Goal: Information Seeking & Learning: Check status

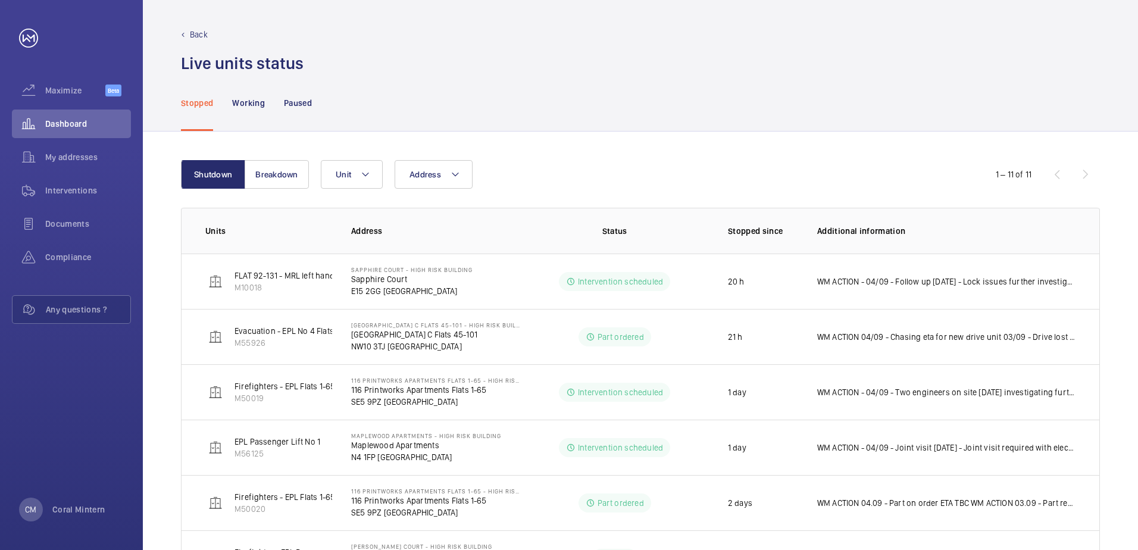
click at [422, 189] on wm-front-table "Shutdown Breakdown Address Unit 1 – 11 of 11 Units Address Status Stopped since…" at bounding box center [640, 511] width 919 height 703
click at [422, 183] on button "Address" at bounding box center [433, 174] width 78 height 29
type input "ha3 7ha"
click at [530, 245] on label "Alder Brook 14-20 - [GEOGRAPHIC_DATA] 14-20, [GEOGRAPHIC_DATA] HA3 7HA" at bounding box center [498, 255] width 207 height 29
drag, startPoint x: 530, startPoint y: 245, endPoint x: 553, endPoint y: 254, distance: 24.9
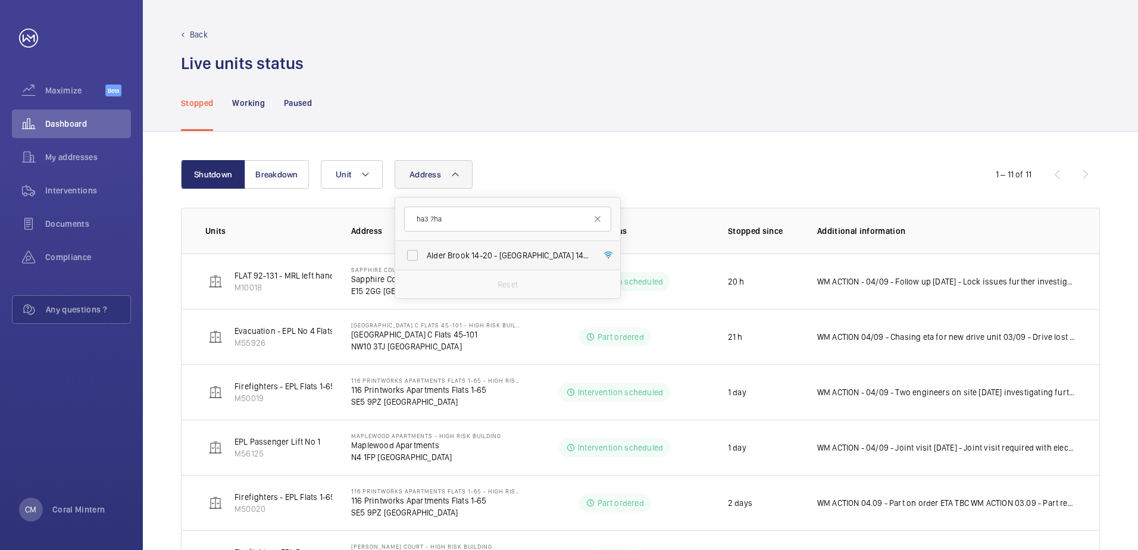
click at [553, 254] on span "Alder Brook 14-20 - [GEOGRAPHIC_DATA] 14-20, [GEOGRAPHIC_DATA] HA3 7HA" at bounding box center [509, 255] width 164 height 12
click at [424, 254] on input "Alder Brook 14-20 - [GEOGRAPHIC_DATA] 14-20, [GEOGRAPHIC_DATA] HA3 7HA" at bounding box center [412, 255] width 24 height 24
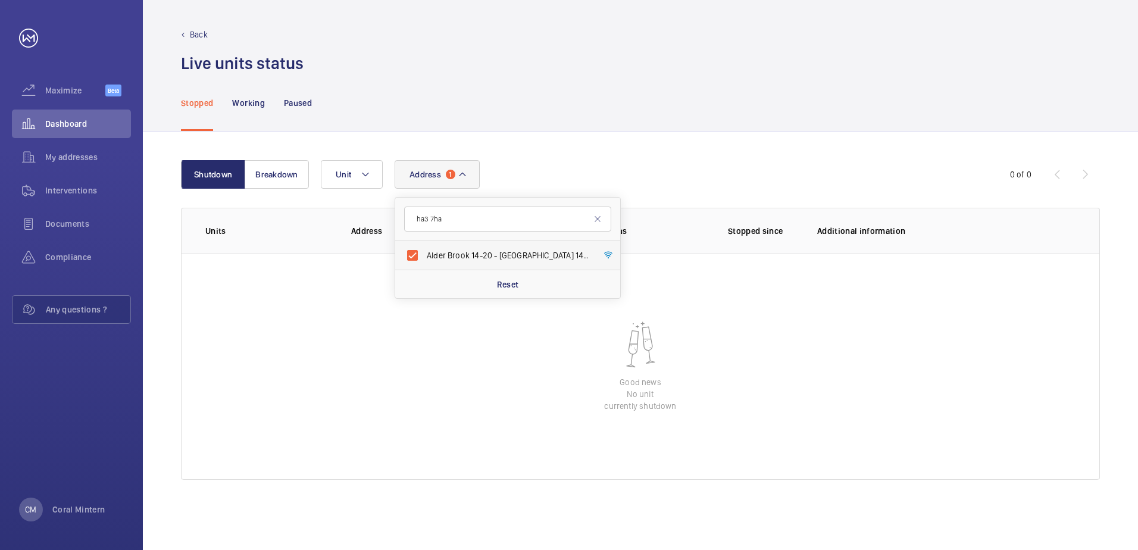
click at [485, 250] on span "Alder Brook 14-20 - [GEOGRAPHIC_DATA] 14-20, [GEOGRAPHIC_DATA] HA3 7HA" at bounding box center [509, 255] width 164 height 12
click at [424, 250] on input "Alder Brook 14-20 - [GEOGRAPHIC_DATA] 14-20, [GEOGRAPHIC_DATA] HA3 7HA" at bounding box center [412, 255] width 24 height 24
checkbox input "false"
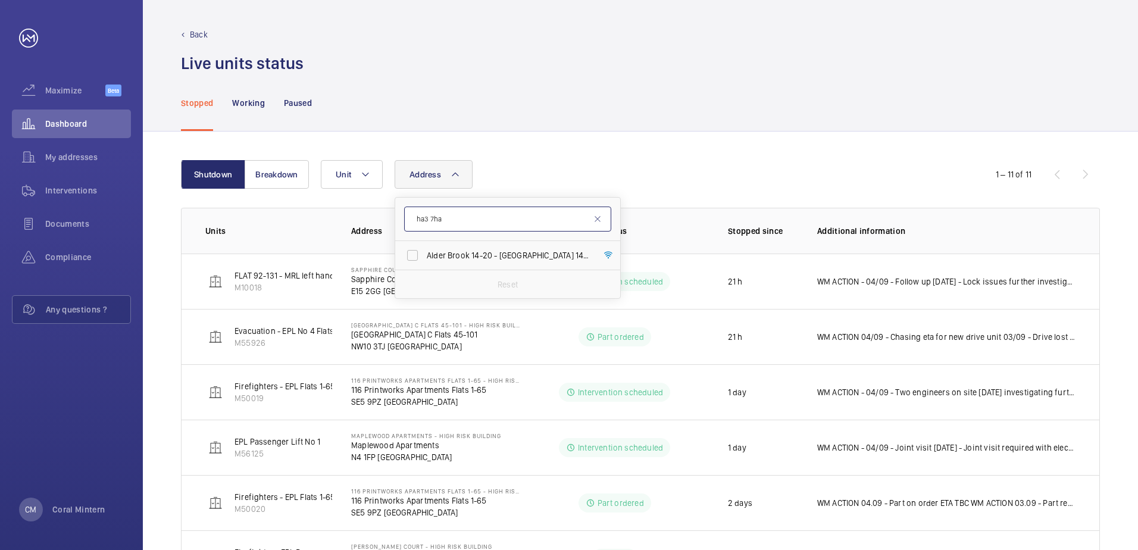
drag, startPoint x: 440, startPoint y: 208, endPoint x: 417, endPoint y: 207, distance: 22.6
click at [417, 207] on input "ha3 7ha" at bounding box center [507, 218] width 207 height 25
type input "phoenix"
click at [451, 267] on label "Phoenix Court Bin Lift - [STREET_ADDRESS]" at bounding box center [498, 255] width 207 height 29
click at [424, 267] on input "Phoenix Court Bin Lift - [STREET_ADDRESS]" at bounding box center [412, 255] width 24 height 24
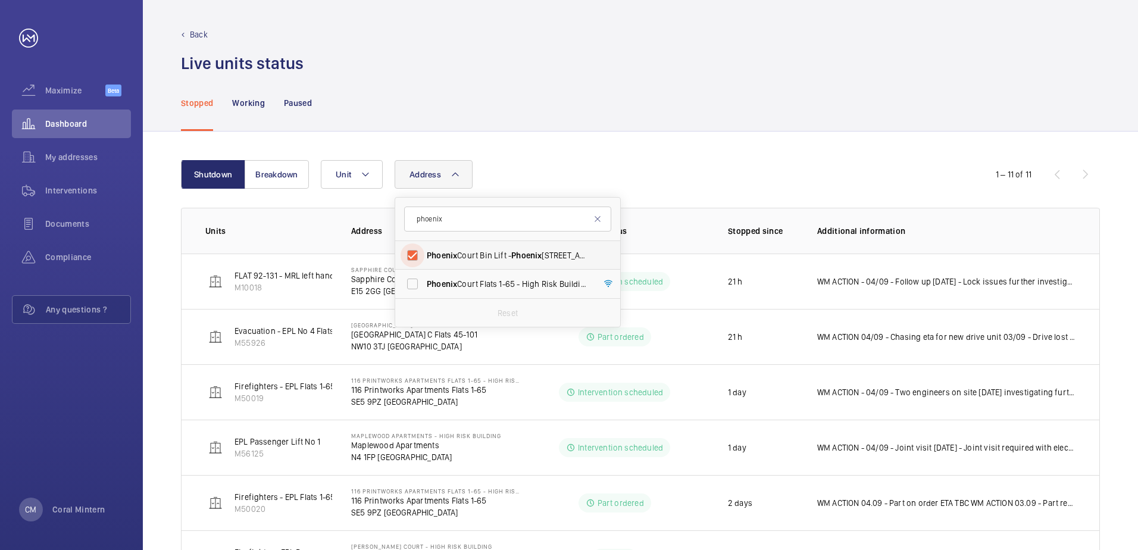
checkbox input "true"
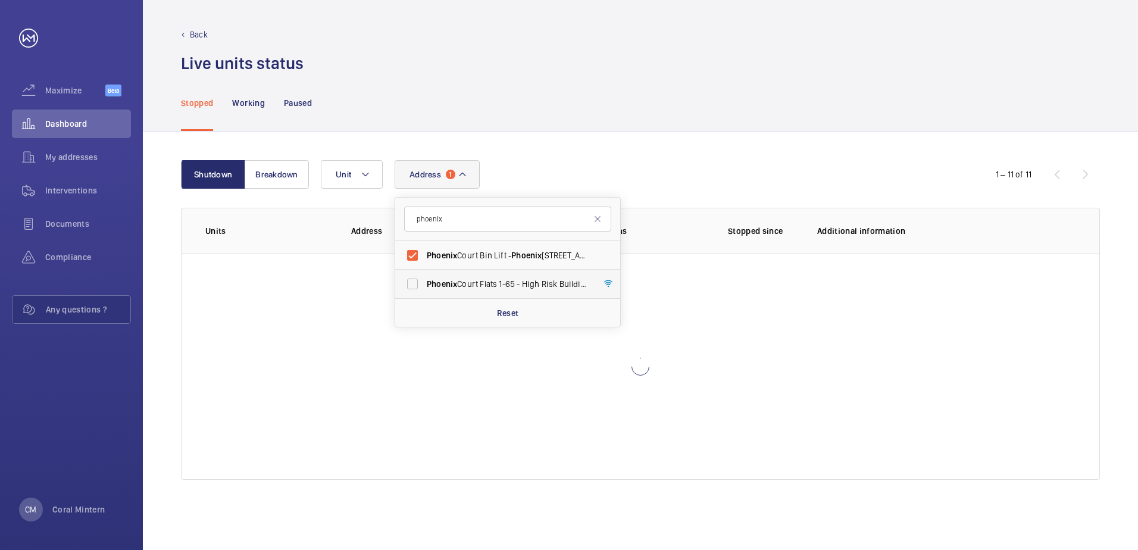
click at [451, 280] on span "Phoenix" at bounding box center [442, 284] width 30 height 10
click at [424, 280] on input "[GEOGRAPHIC_DATA] Flats [STREET_ADDRESS]" at bounding box center [412, 284] width 24 height 24
click at [508, 262] on label "Phoenix Court Bin Lift - [STREET_ADDRESS]" at bounding box center [498, 255] width 207 height 29
click at [500, 286] on span "[GEOGRAPHIC_DATA] Flats [STREET_ADDRESS]" at bounding box center [509, 284] width 164 height 12
click at [424, 286] on input "[GEOGRAPHIC_DATA] Flats [STREET_ADDRESS]" at bounding box center [412, 284] width 24 height 24
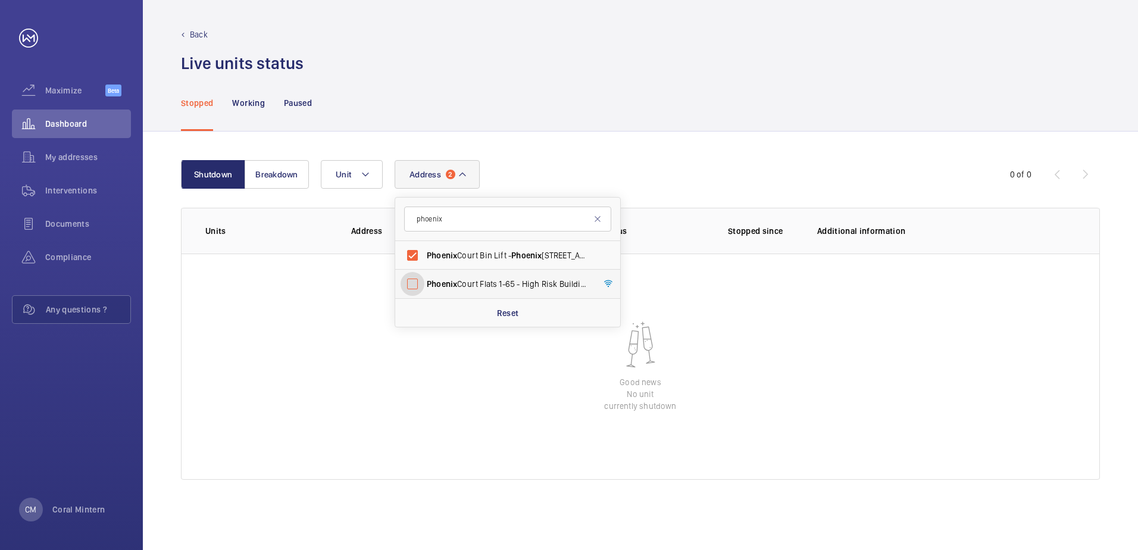
checkbox input "false"
click at [524, 253] on span "Phoenix" at bounding box center [526, 255] width 30 height 10
click at [424, 253] on input "Phoenix Court Bin Lift - [STREET_ADDRESS]" at bounding box center [412, 255] width 24 height 24
checkbox input "false"
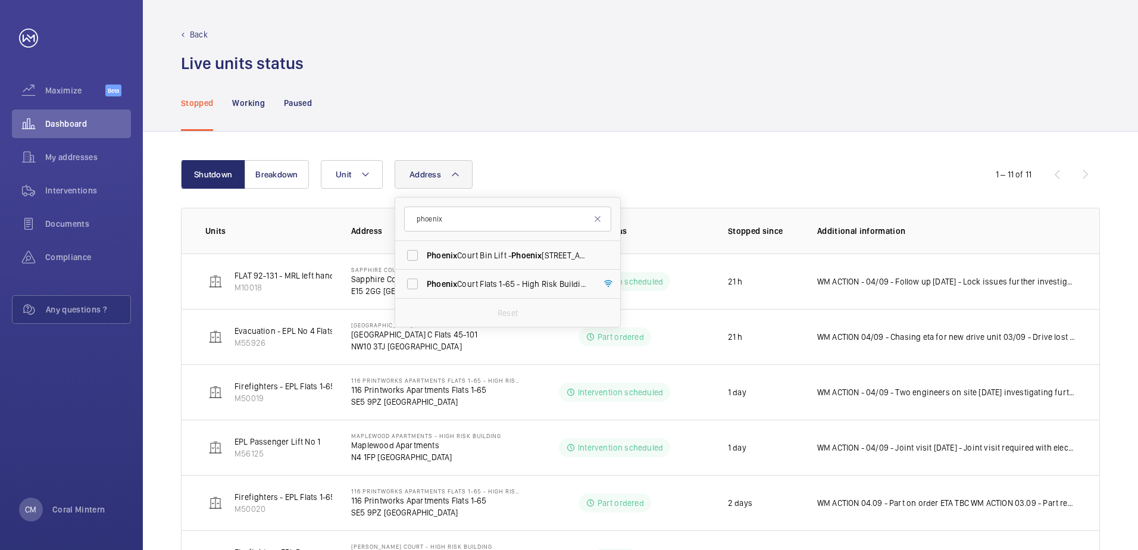
click at [669, 130] on div "Stopped Working Paused" at bounding box center [640, 102] width 919 height 57
